Goal: Check status: Check status

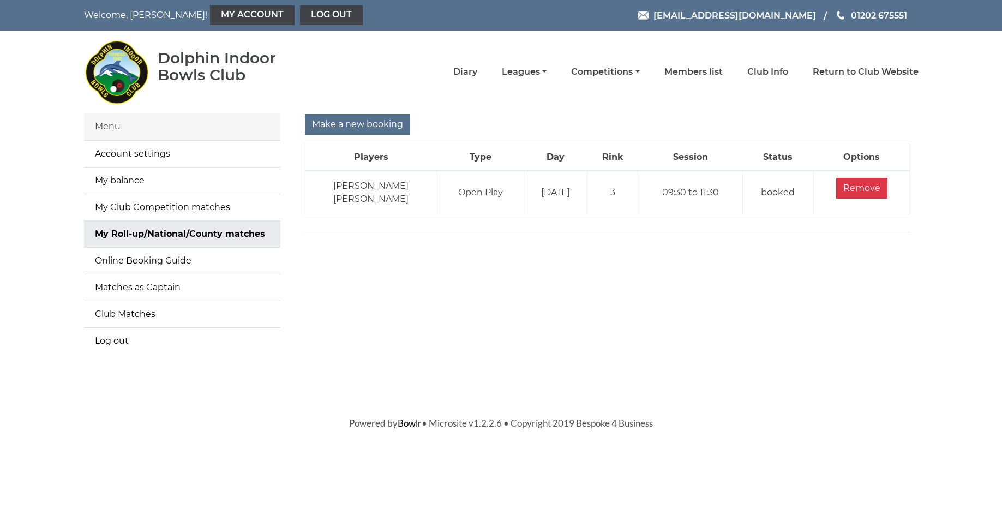
scroll to position [-1, 1]
click at [130, 181] on link "My balance" at bounding box center [182, 181] width 196 height 26
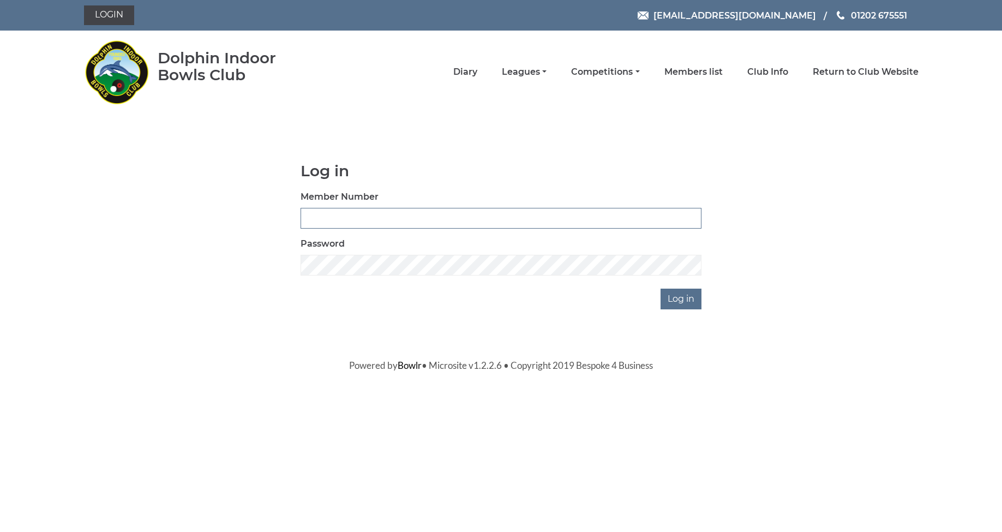
type input "3510"
click at [683, 298] on input "Log in" at bounding box center [681, 299] width 41 height 21
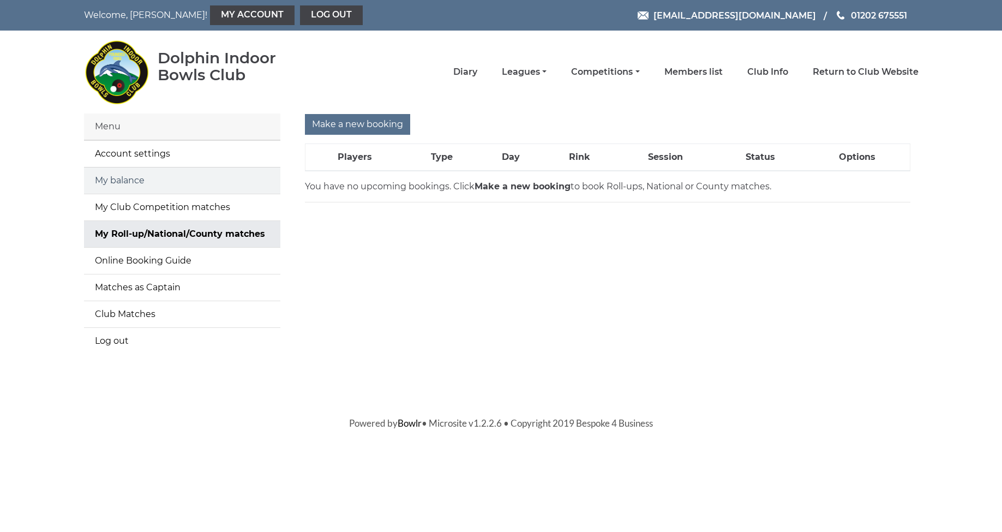
click at [141, 183] on link "My balance" at bounding box center [182, 181] width 196 height 26
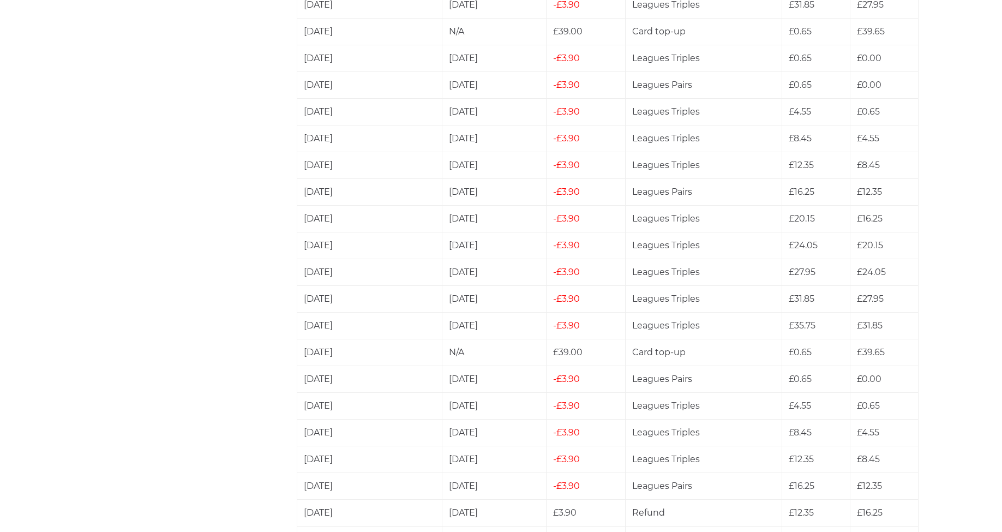
scroll to position [1287, 0]
